Goal: Communication & Community: Answer question/provide support

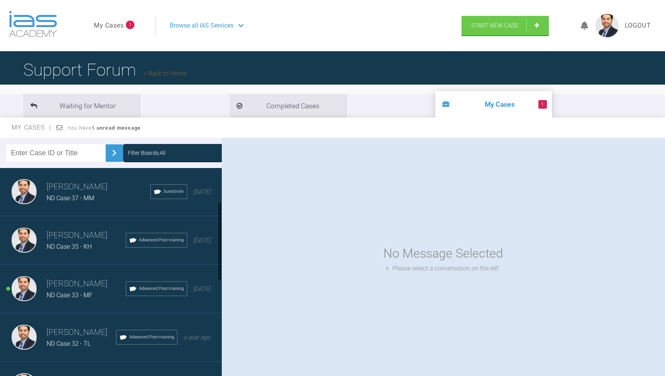
scroll to position [101, 0]
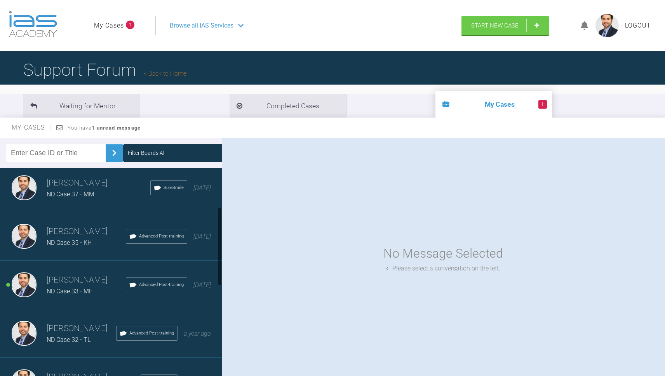
click at [68, 284] on h3 "[PERSON_NAME]" at bounding box center [86, 280] width 79 height 13
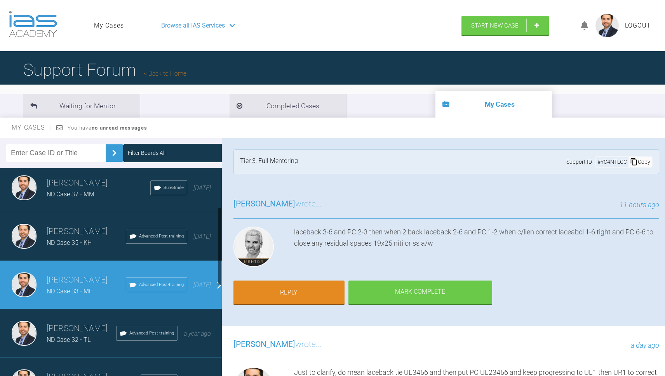
click at [59, 191] on span "ND Case 37 - MM" at bounding box center [71, 194] width 48 height 7
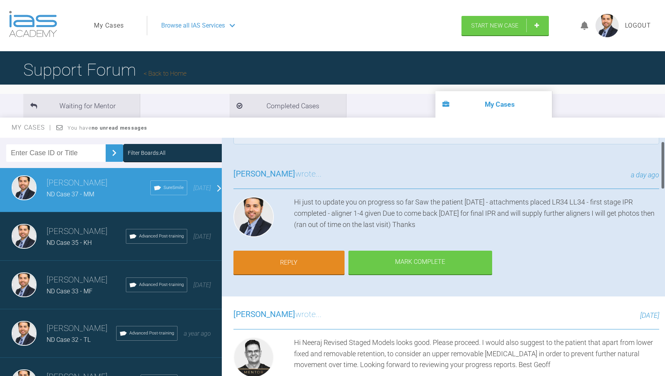
scroll to position [28, 0]
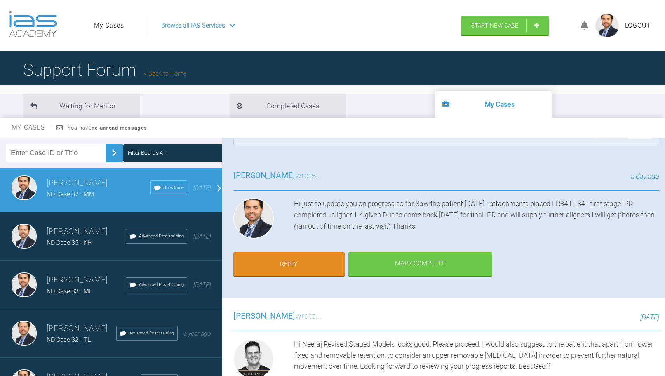
click at [27, 233] on img at bounding box center [24, 236] width 25 height 25
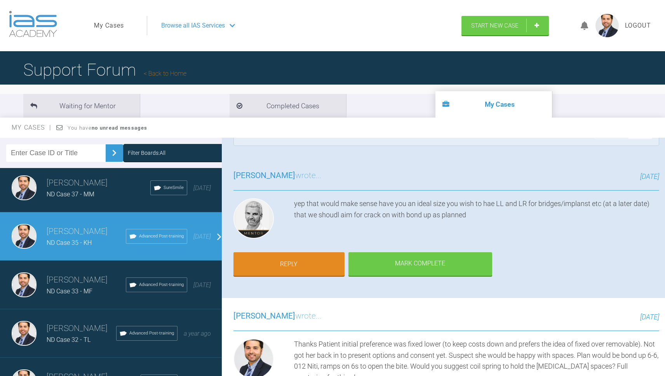
click at [34, 281] on img at bounding box center [24, 285] width 25 height 25
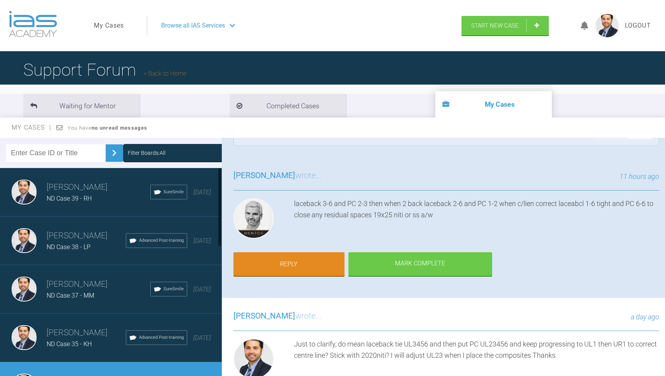
scroll to position [0, 0]
click at [74, 211] on div "[PERSON_NAME] ND Case 39 - RH SureSmile [DATE]" at bounding box center [114, 192] width 228 height 49
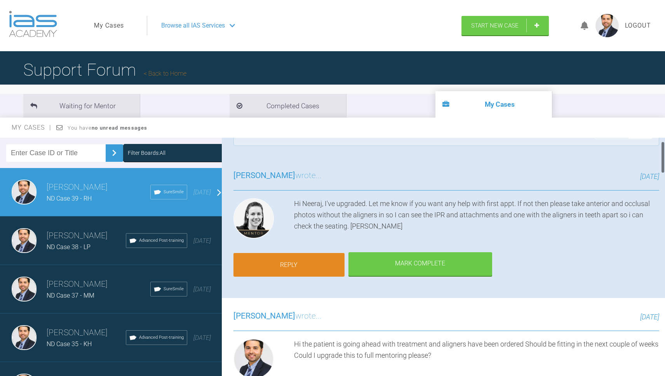
click at [290, 259] on link "Reply" at bounding box center [288, 265] width 111 height 24
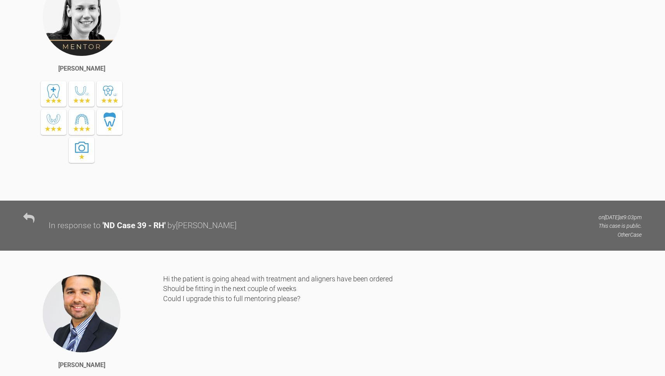
scroll to position [4235, 0]
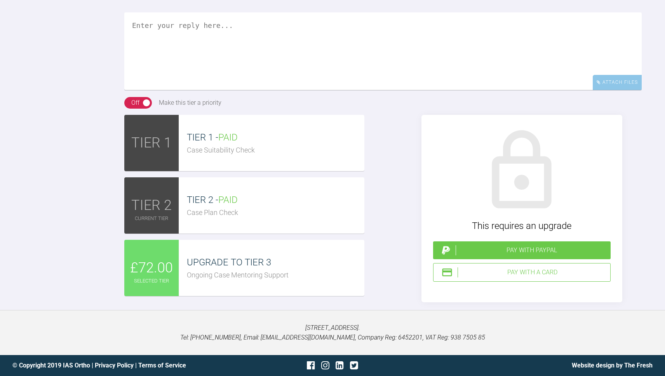
click at [263, 268] on span "UPGRADE TO TIER 3" at bounding box center [229, 262] width 84 height 11
click at [625, 90] on div "Attach Files" at bounding box center [617, 82] width 49 height 15
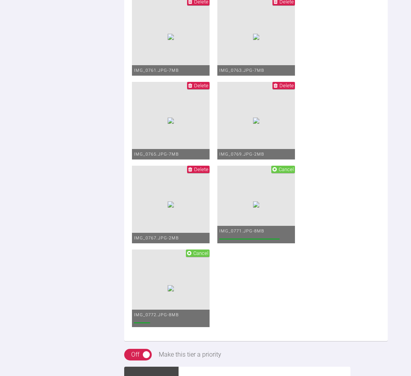
scroll to position [4680, 0]
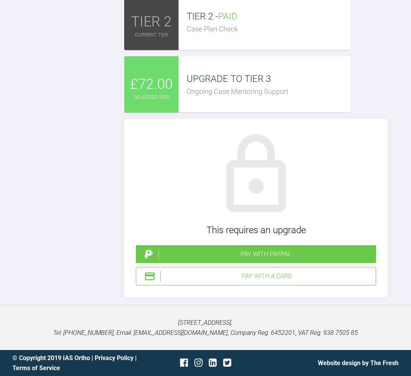
scroll to position [6041, 0]
type textarea "Hi [PERSON_NAME] Attachments placed, first stage IPR complete and aligners 1-4 …"
click at [197, 80] on span "UPGRADE TO TIER 3" at bounding box center [229, 78] width 84 height 11
click at [256, 275] on div "Pay with a Card" at bounding box center [266, 276] width 212 height 10
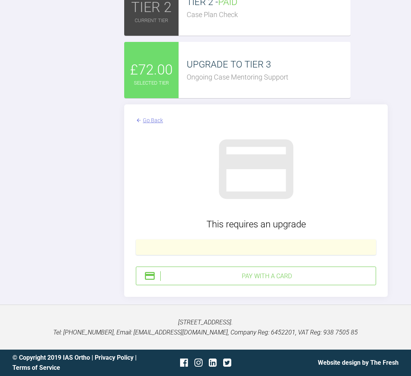
click at [287, 282] on div "Pay with a Card" at bounding box center [266, 276] width 212 height 10
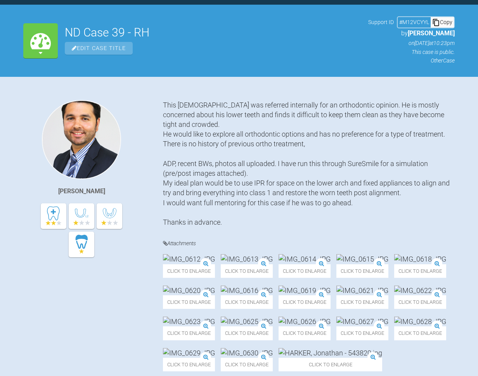
scroll to position [0, 0]
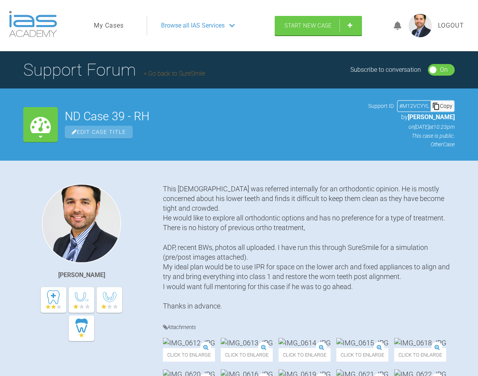
click at [107, 28] on link "My Cases" at bounding box center [109, 26] width 30 height 10
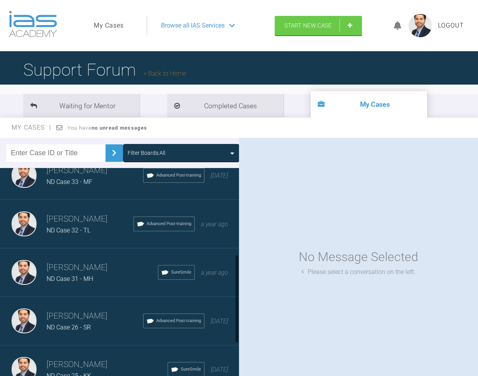
scroll to position [212, 0]
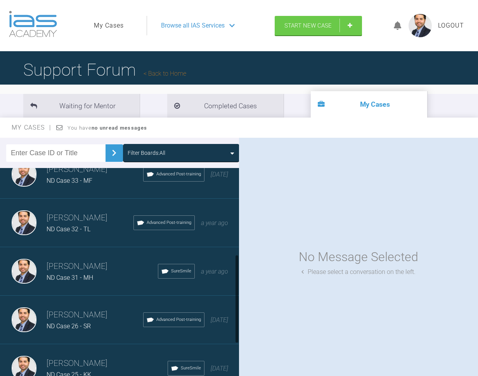
click at [94, 275] on div "ND Case 31 - MH" at bounding box center [102, 278] width 111 height 10
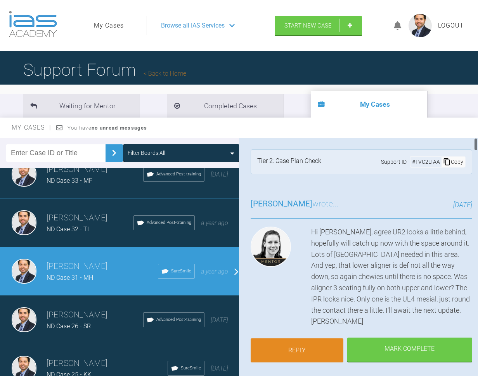
click at [307, 348] on link "Reply" at bounding box center [297, 351] width 93 height 24
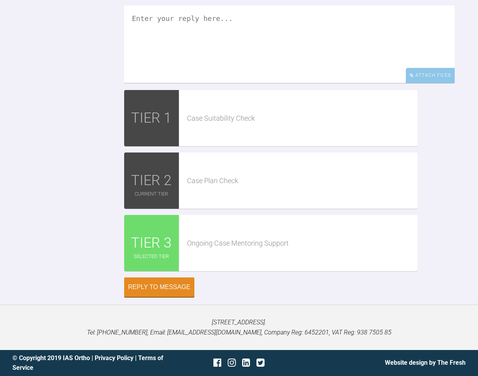
scroll to position [8479, 0]
click at [173, 84] on textarea at bounding box center [289, 45] width 331 height 78
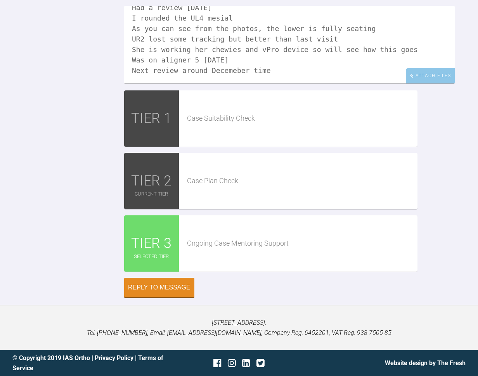
scroll to position [22, 0]
click at [206, 84] on textarea "Hi [PERSON_NAME] Had a review [DATE] I rounded the UL4 mesial As you can see fr…" at bounding box center [289, 45] width 331 height 78
type textarea "Hi [PERSON_NAME] Had a review [DATE] I rounded the UL4 mesial As you can see fr…"
click at [440, 84] on div "Attach Files" at bounding box center [430, 75] width 49 height 15
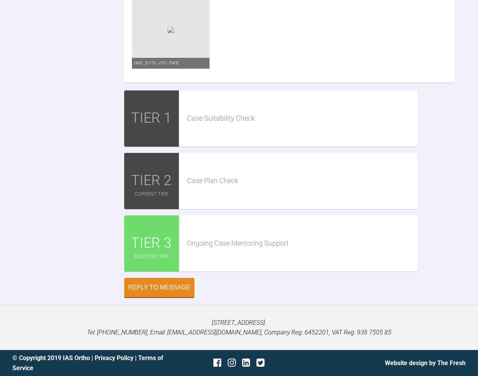
scroll to position [9026, 0]
click at [176, 286] on div "Reply to Message" at bounding box center [159, 288] width 63 height 7
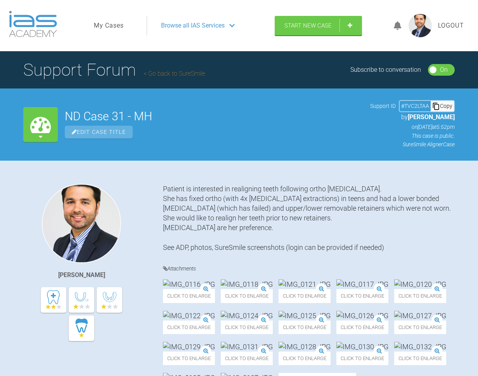
scroll to position [0, 0]
click at [104, 25] on link "My Cases" at bounding box center [109, 26] width 30 height 10
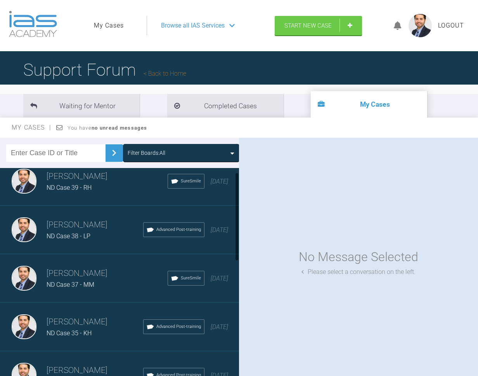
scroll to position [14, 0]
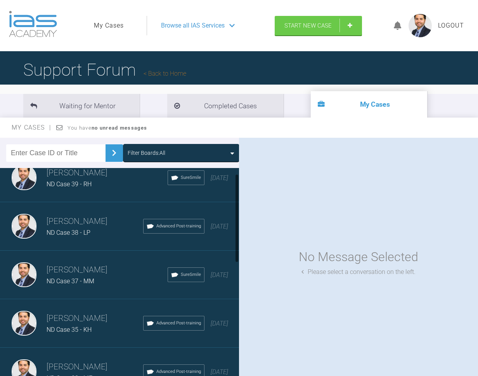
click at [87, 268] on h3 "[PERSON_NAME]" at bounding box center [107, 270] width 121 height 13
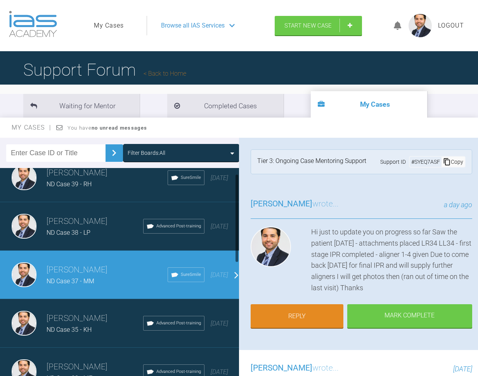
click at [89, 318] on h3 "[PERSON_NAME]" at bounding box center [95, 318] width 97 height 13
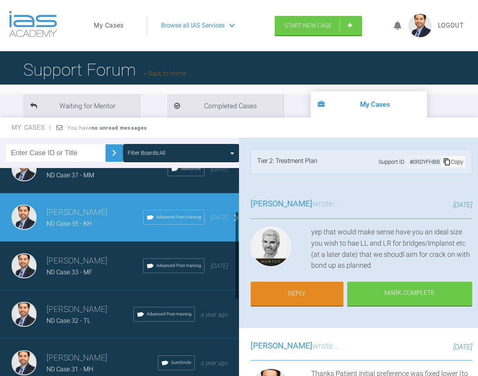
scroll to position [127, 0]
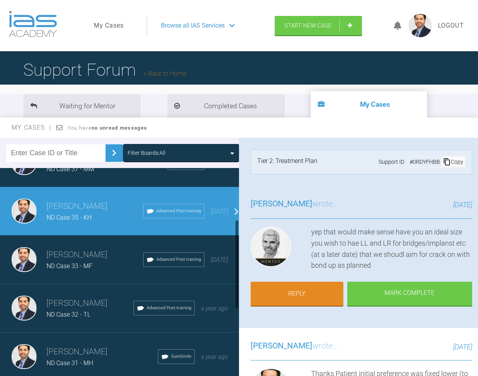
click at [92, 275] on div "[PERSON_NAME] ND Case 33 - MF Advanced Post-training [DATE]" at bounding box center [122, 260] width 245 height 49
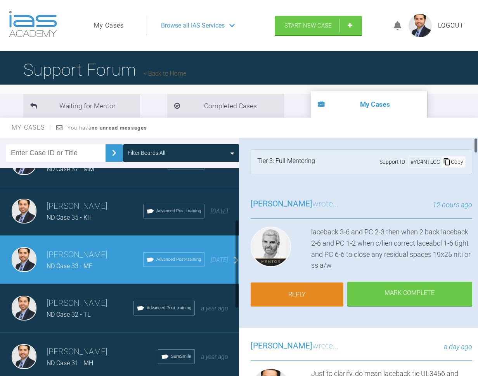
click at [275, 289] on link "Reply" at bounding box center [297, 295] width 93 height 24
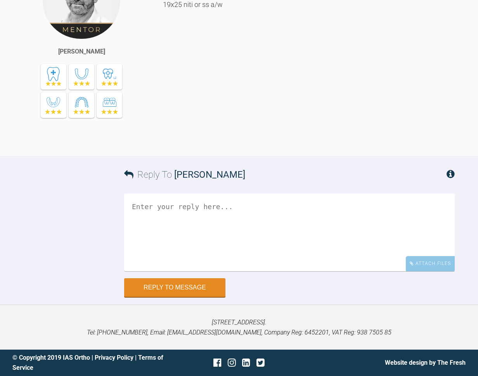
scroll to position [7933, 0]
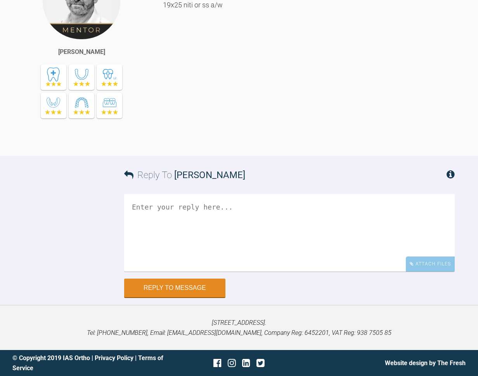
click at [217, 230] on textarea at bounding box center [289, 233] width 331 height 78
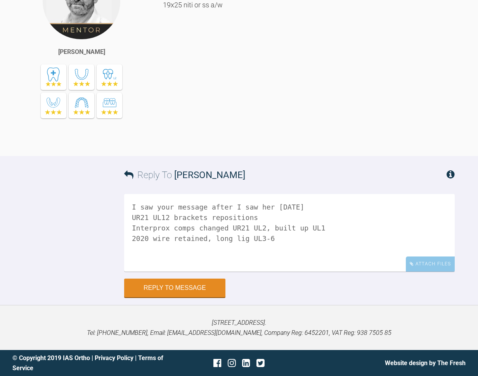
scroll to position [7883, 0]
click at [217, 272] on textarea "I saw your message after I saw her [DATE] UR21 UL12 brackets repositions Interp…" at bounding box center [289, 233] width 331 height 78
click at [270, 264] on textarea "I saw your message after I saw her [DATE] UR21 UL12 brackets repositions Interp…" at bounding box center [289, 233] width 331 height 78
click at [275, 257] on textarea "I saw your message after I saw her [DATE] UR21 UL12 brackets repositions Interp…" at bounding box center [289, 233] width 331 height 78
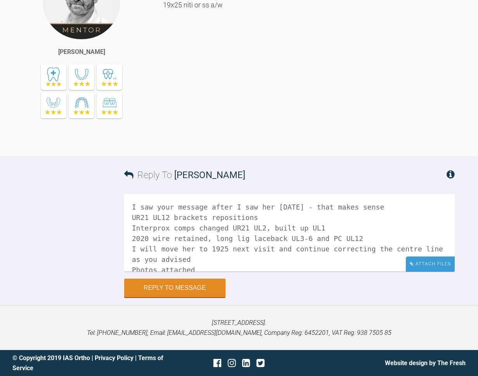
type textarea "I saw your message after I saw her [DATE] - that makes sense UR21 UL12 brackets…"
click at [435, 272] on div "Attach Files" at bounding box center [430, 264] width 49 height 15
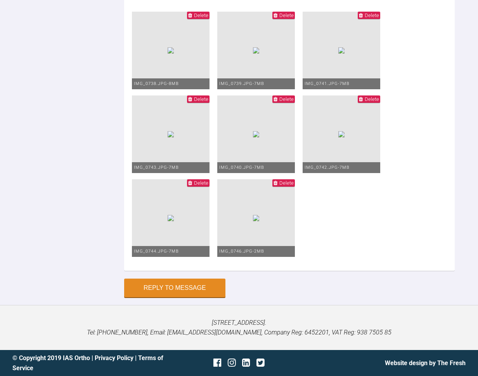
scroll to position [8340, 0]
click at [192, 298] on button "Reply to Message" at bounding box center [174, 289] width 101 height 19
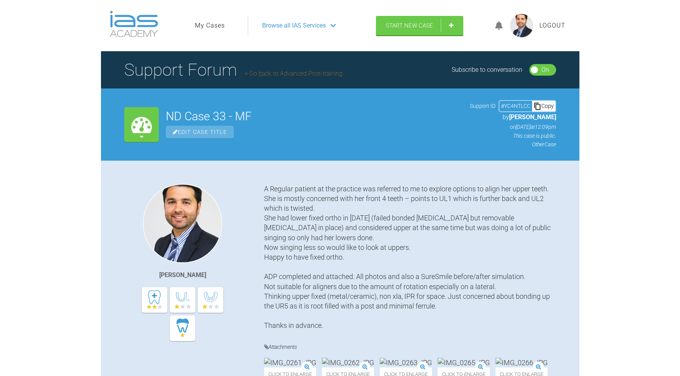
scroll to position [0, 0]
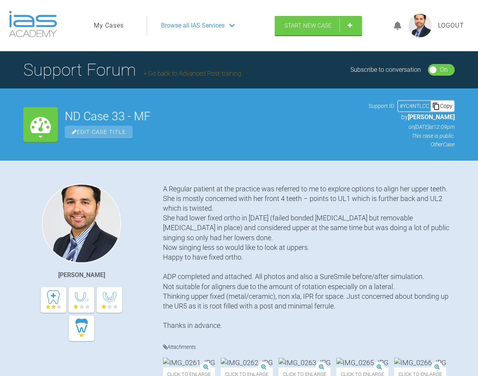
click at [96, 25] on link "My Cases" at bounding box center [109, 26] width 30 height 10
